Goal: Task Accomplishment & Management: Use online tool/utility

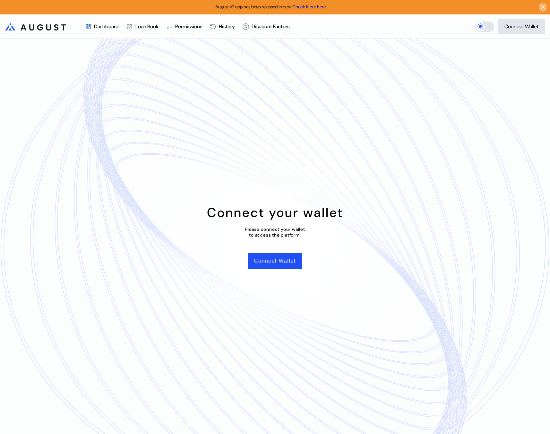
click at [542, 9] on icon at bounding box center [544, 7] width 6 height 6
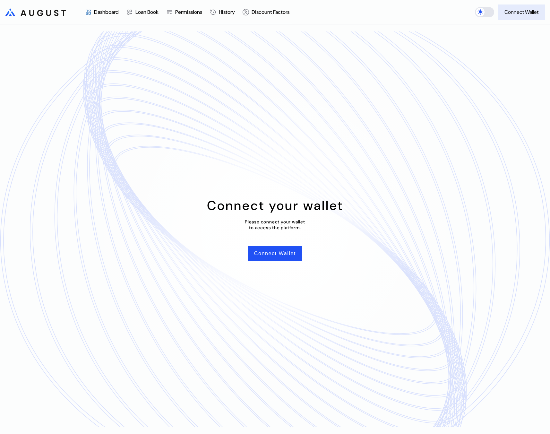
click at [526, 14] on div "Connect Wallet" at bounding box center [522, 12] width 34 height 7
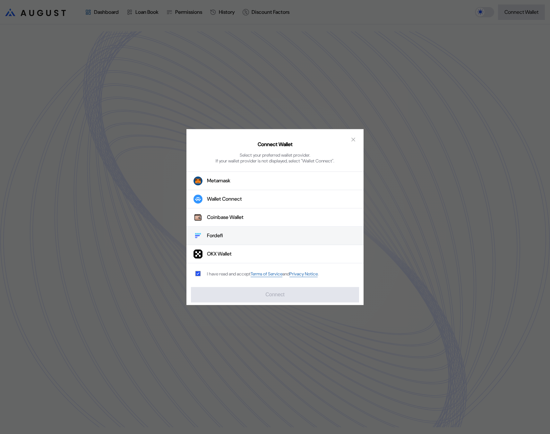
click at [261, 241] on button "Fordefi" at bounding box center [275, 236] width 177 height 18
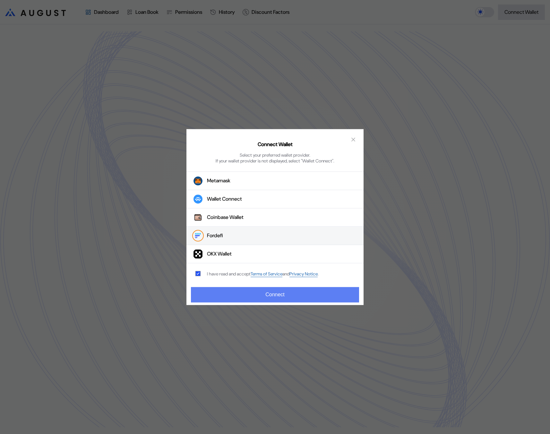
click at [301, 301] on button "Connect" at bounding box center [275, 294] width 168 height 15
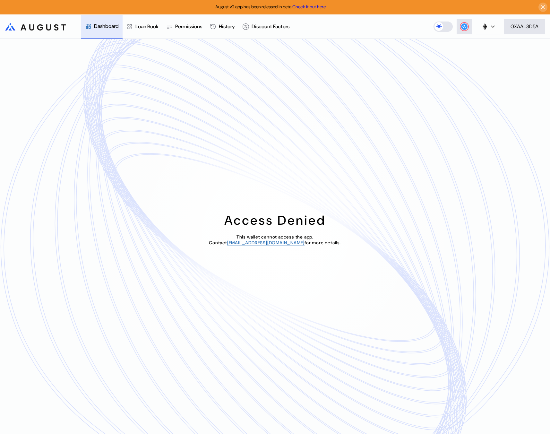
click at [325, 7] on link "Check it out here" at bounding box center [309, 7] width 33 height 6
